Goal: Find specific page/section: Find specific page/section

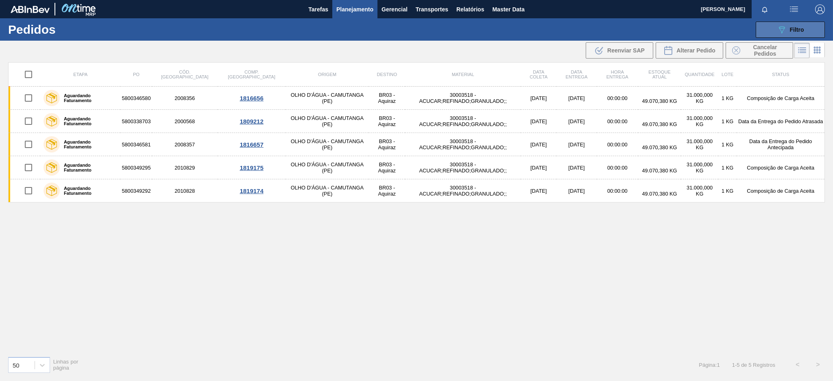
click at [776, 26] on button "089F7B8B-B2A5-4AFE-B5C0-19BA573D28AC Filtro" at bounding box center [790, 30] width 69 height 16
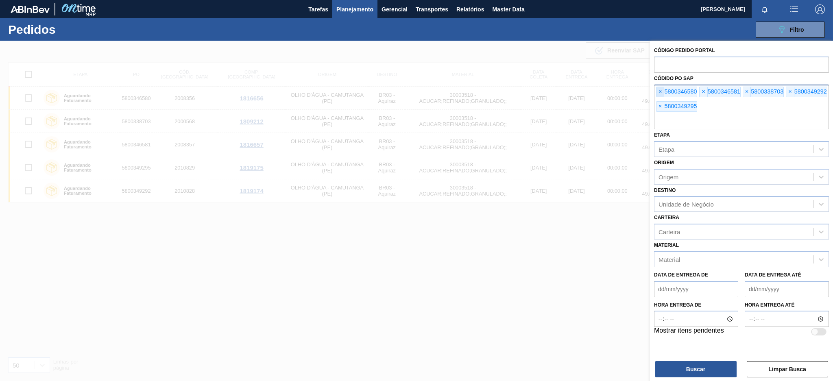
click at [658, 93] on span "×" at bounding box center [661, 92] width 8 height 10
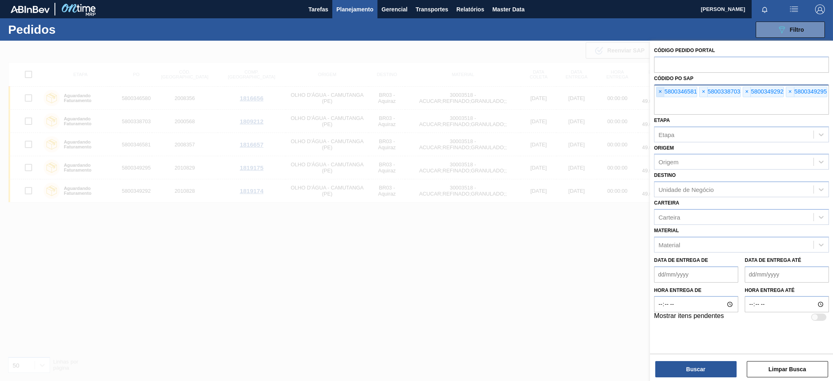
click at [658, 93] on span "×" at bounding box center [661, 92] width 8 height 10
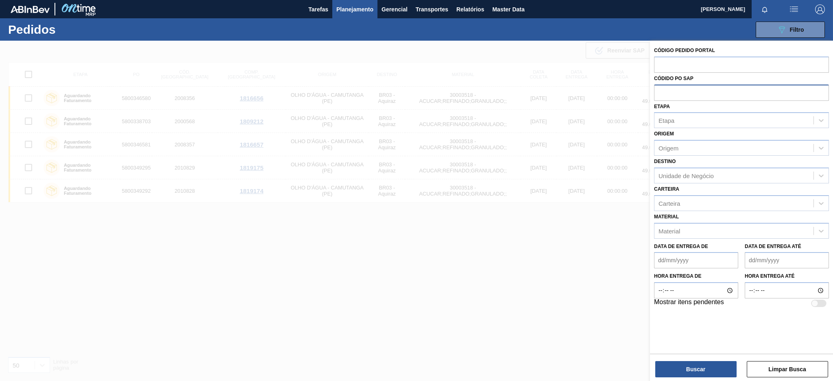
paste input "text"
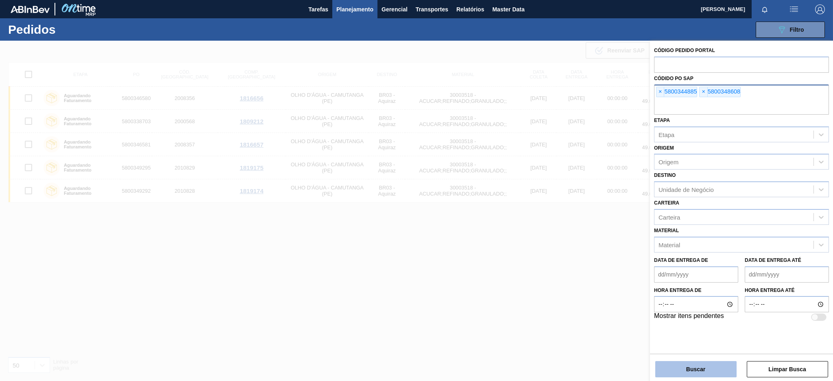
click at [697, 367] on button "Buscar" at bounding box center [696, 369] width 81 height 16
